Goal: Task Accomplishment & Management: Use online tool/utility

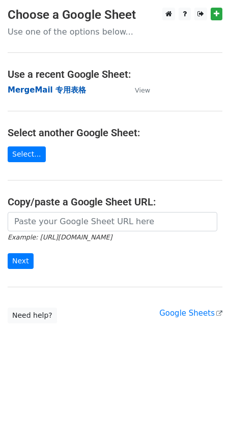
click at [54, 92] on strong "MergeMail 专用表格" at bounding box center [47, 89] width 78 height 9
click at [48, 89] on strong "MergeMail 专用表格" at bounding box center [47, 89] width 78 height 9
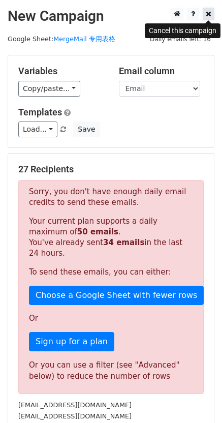
click at [210, 15] on icon at bounding box center [209, 13] width 6 height 7
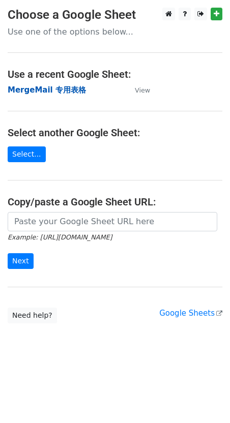
click at [46, 85] on strong "MergeMail 专用表格" at bounding box center [47, 89] width 78 height 9
click at [38, 85] on strong "MergeMail 专用表格" at bounding box center [47, 89] width 78 height 9
